Goal: Task Accomplishment & Management: Manage account settings

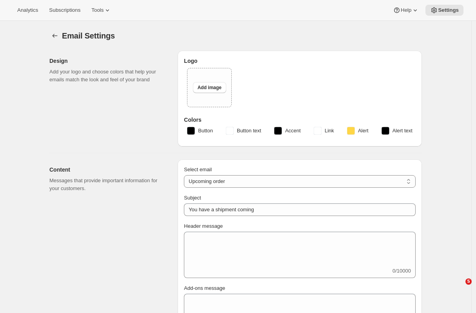
select select "subscriptionMessage"
select select "5"
select select "15"
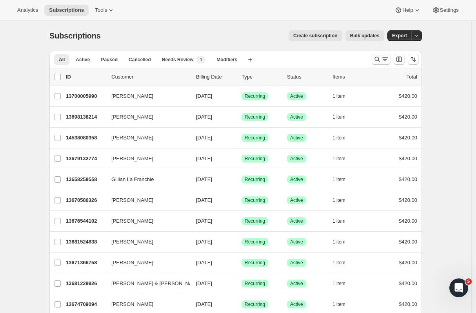
click at [381, 58] on icon "Search and filter results" at bounding box center [378, 59] width 8 height 8
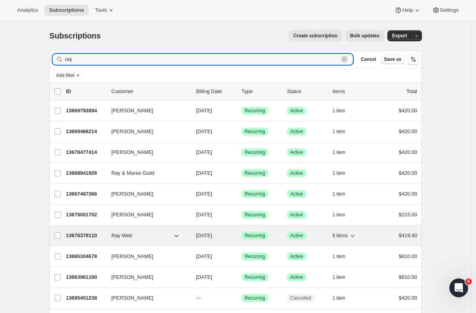
type input "ray"
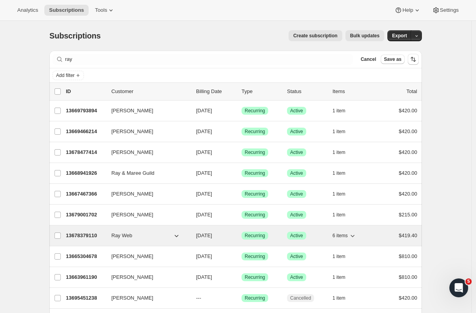
click at [91, 234] on p "13678379110" at bounding box center [85, 236] width 39 height 8
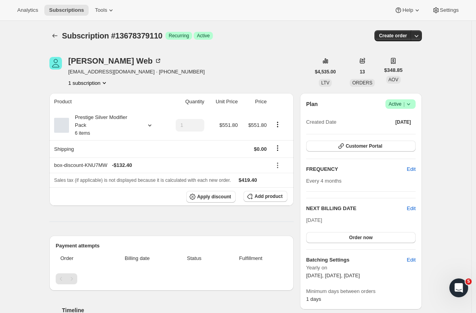
drag, startPoint x: 159, startPoint y: 73, endPoint x: 124, endPoint y: 73, distance: 34.9
click at [124, 73] on div "Ray Web [EMAIL_ADDRESS][DOMAIN_NAME] · [PHONE_NUMBER] 1 subscription" at bounding box center [179, 72] width 261 height 30
copy span "64275803071"
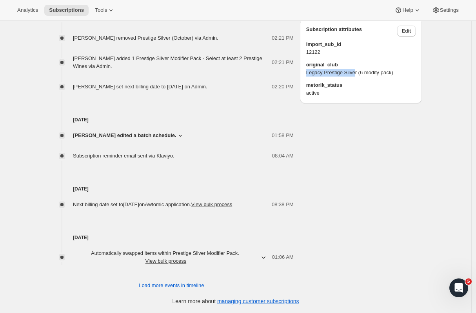
drag, startPoint x: 308, startPoint y: 80, endPoint x: 361, endPoint y: 80, distance: 52.6
click at [361, 80] on div "Subscription attributes Edit import_sub_id 12122 original_club Legacy Prestige …" at bounding box center [361, 61] width 122 height 84
copy span "Legacy Prestige Silve"
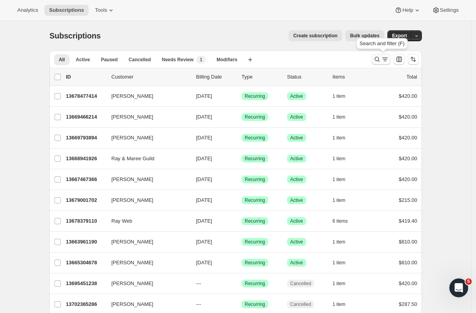
click at [386, 56] on icon "Search and filter results" at bounding box center [385, 59] width 8 height 8
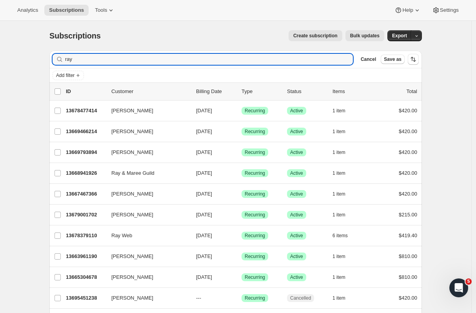
drag, startPoint x: 87, startPoint y: 60, endPoint x: 48, endPoint y: 59, distance: 38.5
click at [48, 59] on div "Filter subscribers ray Clear Cancel Save as Add filter 0 selected Update next b…" at bounding box center [232, 281] width 379 height 474
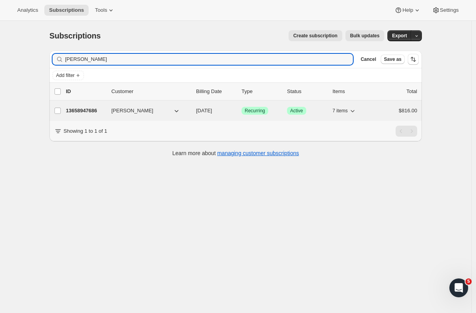
type input "[PERSON_NAME]"
click at [82, 111] on p "13658947686" at bounding box center [85, 111] width 39 height 8
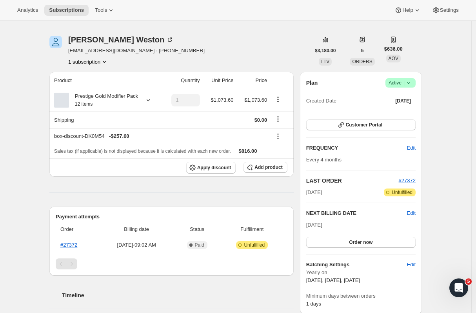
scroll to position [45, 0]
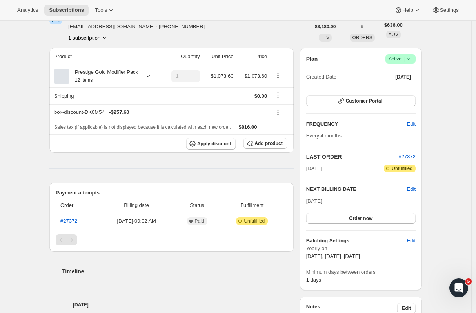
click at [41, 179] on div "Subscription #13658947686. This page is ready Subscription #13658947686 Success…" at bounding box center [236, 296] width 472 height 640
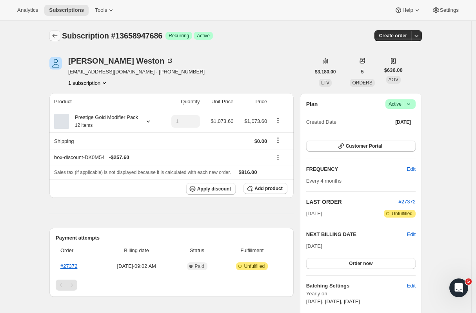
click at [55, 34] on icon "Subscriptions" at bounding box center [55, 36] width 8 height 8
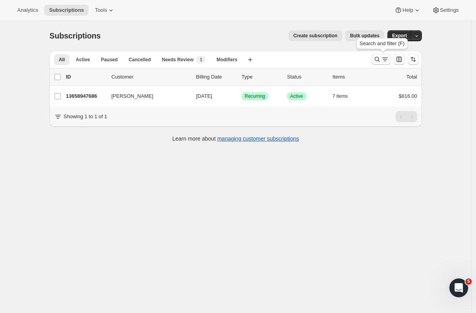
click at [379, 59] on icon "Search and filter results" at bounding box center [378, 59] width 8 height 8
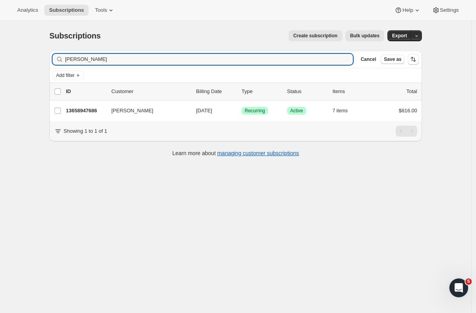
drag, startPoint x: 109, startPoint y: 61, endPoint x: 40, endPoint y: 54, distance: 69.4
click at [41, 54] on div "Subscriptions. This page is ready Subscriptions Create subscription Bulk update…" at bounding box center [236, 177] width 472 height 313
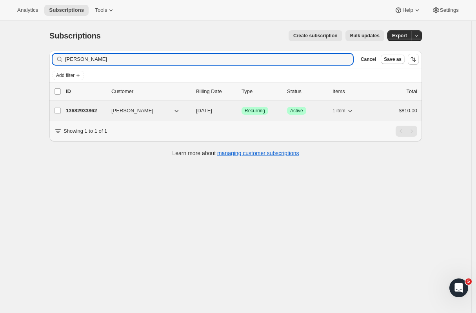
type input "[PERSON_NAME]"
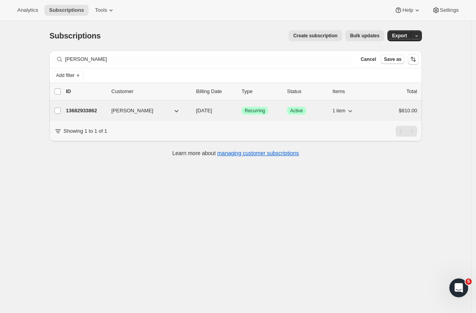
click at [87, 110] on p "13682933862" at bounding box center [85, 111] width 39 height 8
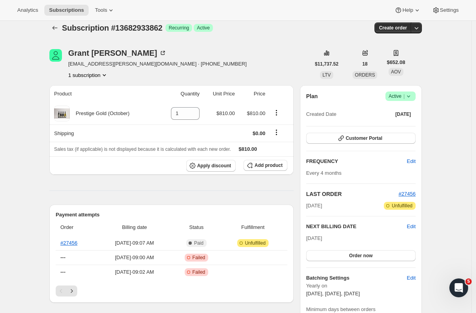
scroll to position [9, 0]
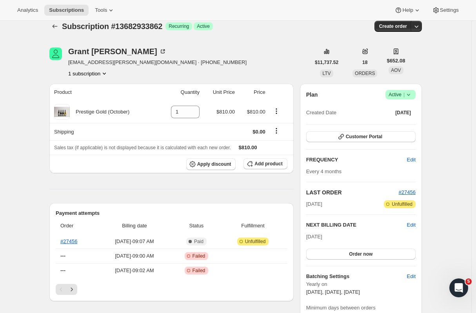
click at [53, 26] on button "Subscriptions" at bounding box center [54, 26] width 11 height 11
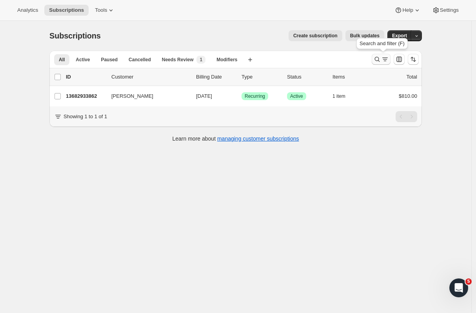
click at [381, 62] on icon "Search and filter results" at bounding box center [378, 59] width 8 height 8
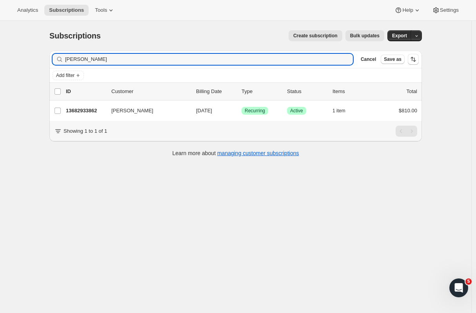
drag, startPoint x: 111, startPoint y: 58, endPoint x: 38, endPoint y: 55, distance: 73.1
click at [38, 55] on div "Subscriptions. This page is ready Subscriptions Create subscription Bulk update…" at bounding box center [236, 177] width 472 height 313
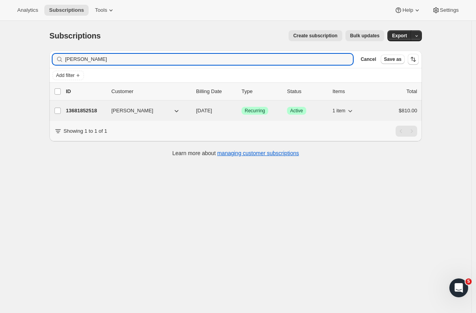
type input "[PERSON_NAME]"
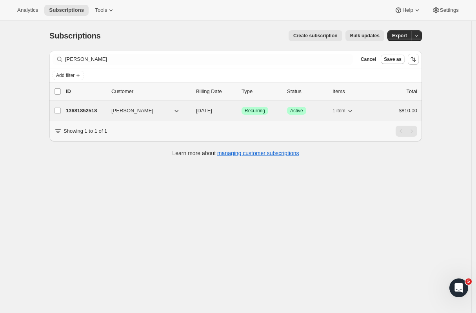
click at [89, 114] on p "13681852518" at bounding box center [85, 111] width 39 height 8
